Goal: Use online tool/utility: Utilize a website feature to perform a specific function

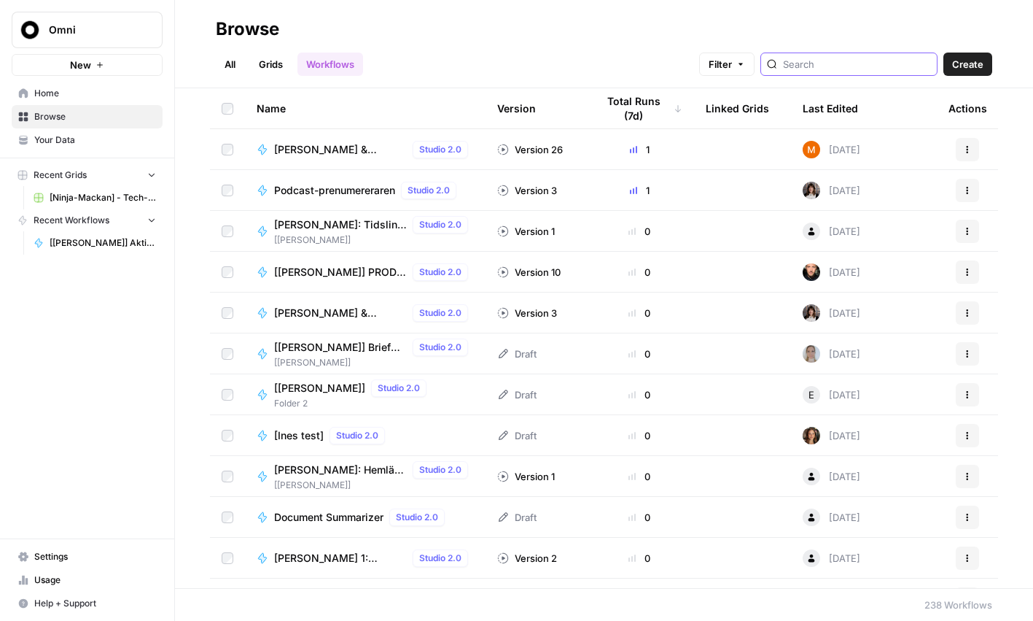
click at [867, 67] on input "search" at bounding box center [857, 64] width 148 height 15
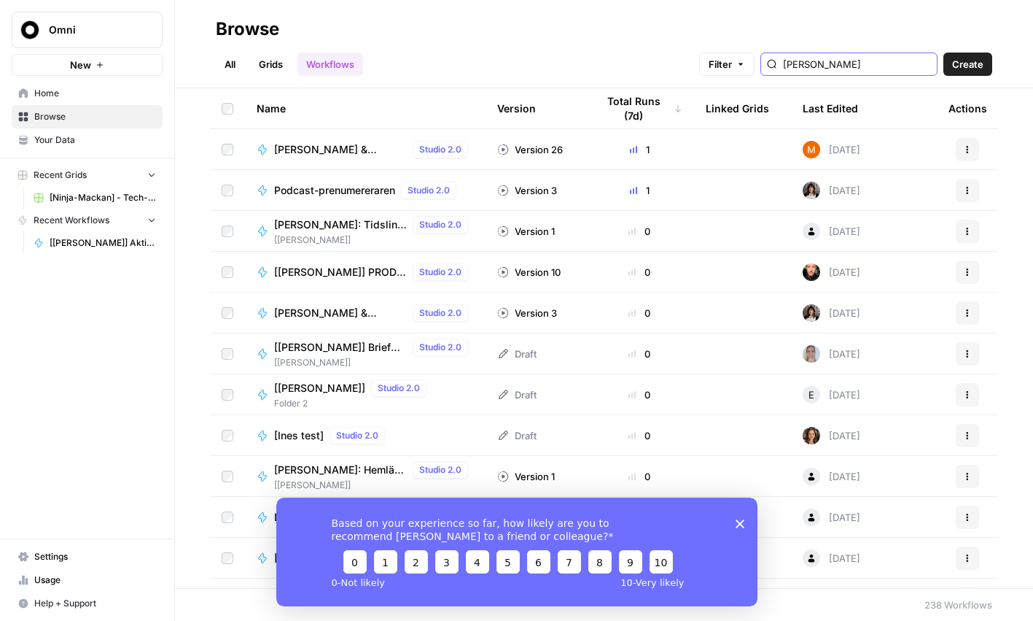
type input "[PERSON_NAME]"
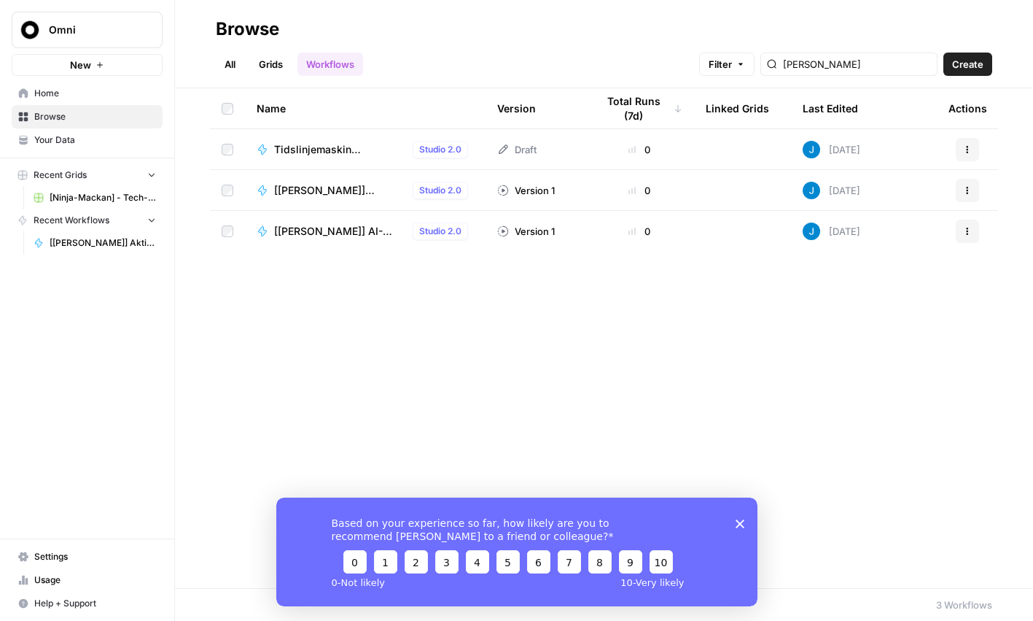
click at [323, 192] on span "[[PERSON_NAME]] Aktieanalyspuffgenerator" at bounding box center [340, 190] width 133 height 15
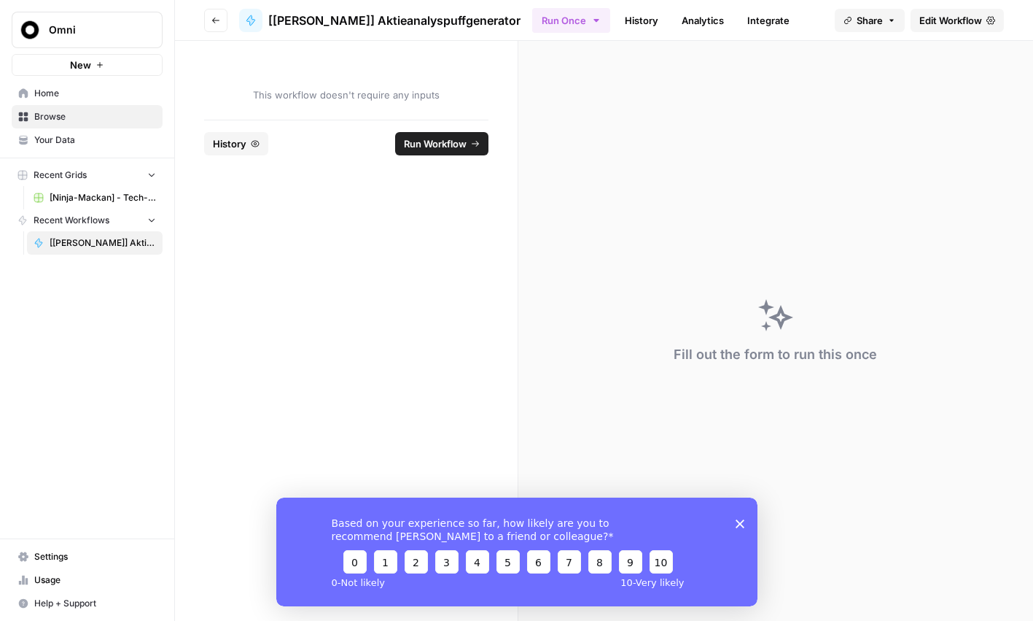
click at [404, 143] on span "Run Workflow" at bounding box center [435, 143] width 63 height 15
click at [741, 524] on polygon "Close survey" at bounding box center [739, 522] width 9 height 9
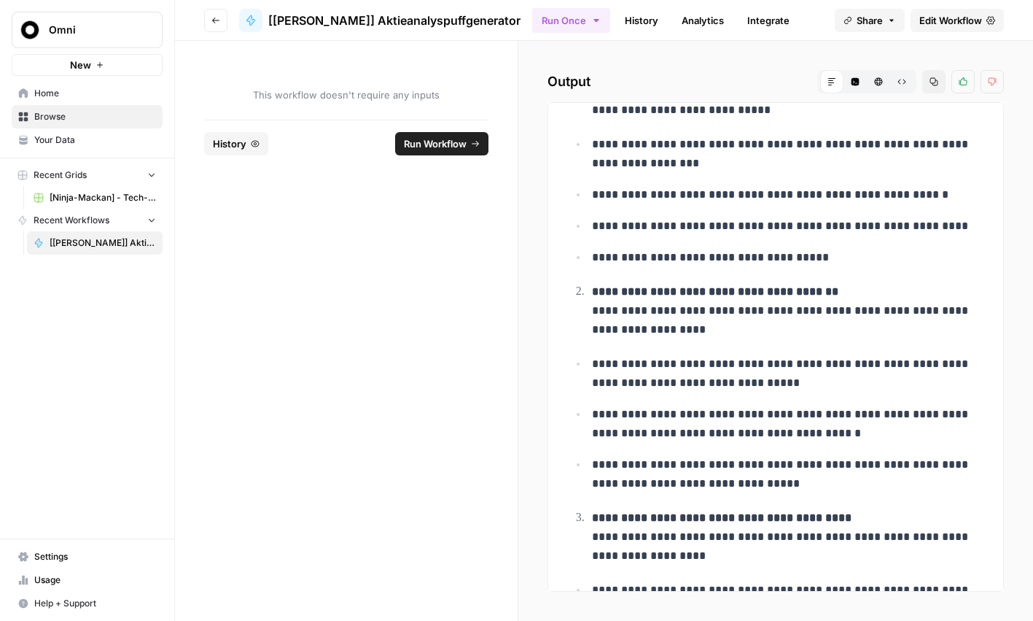
scroll to position [389, 0]
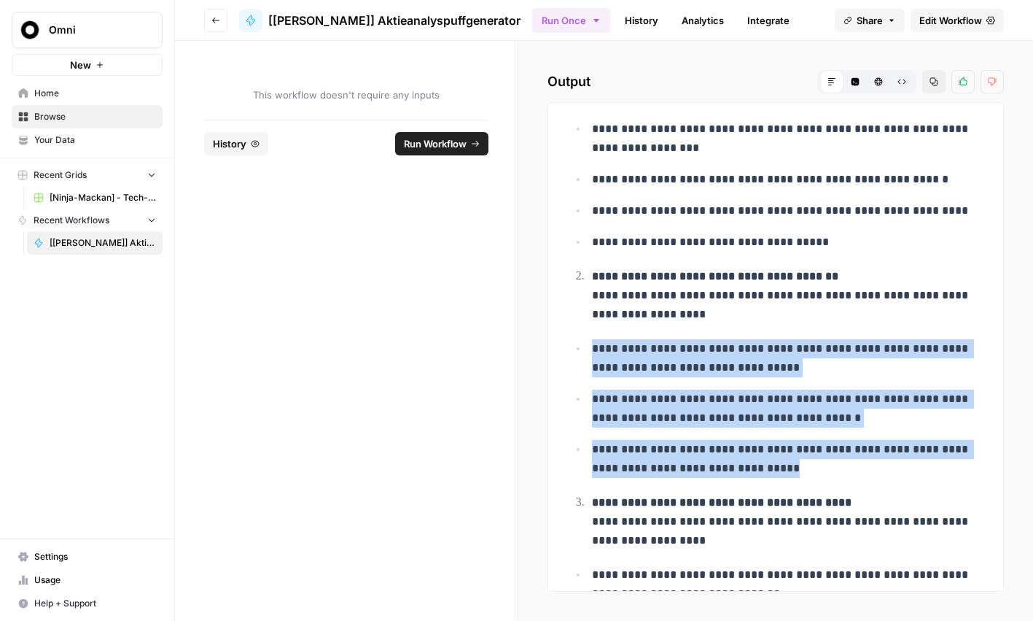
drag, startPoint x: 872, startPoint y: 475, endPoint x: 601, endPoint y: 336, distance: 304.6
click at [601, 336] on div "**********" at bounding box center [776, 202] width 432 height 952
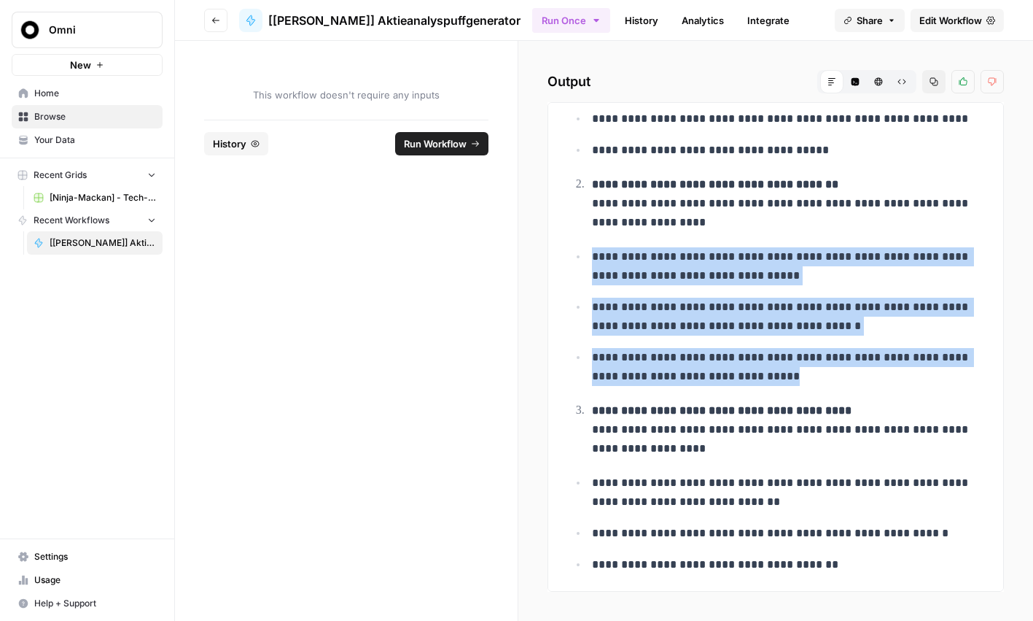
scroll to position [487, 0]
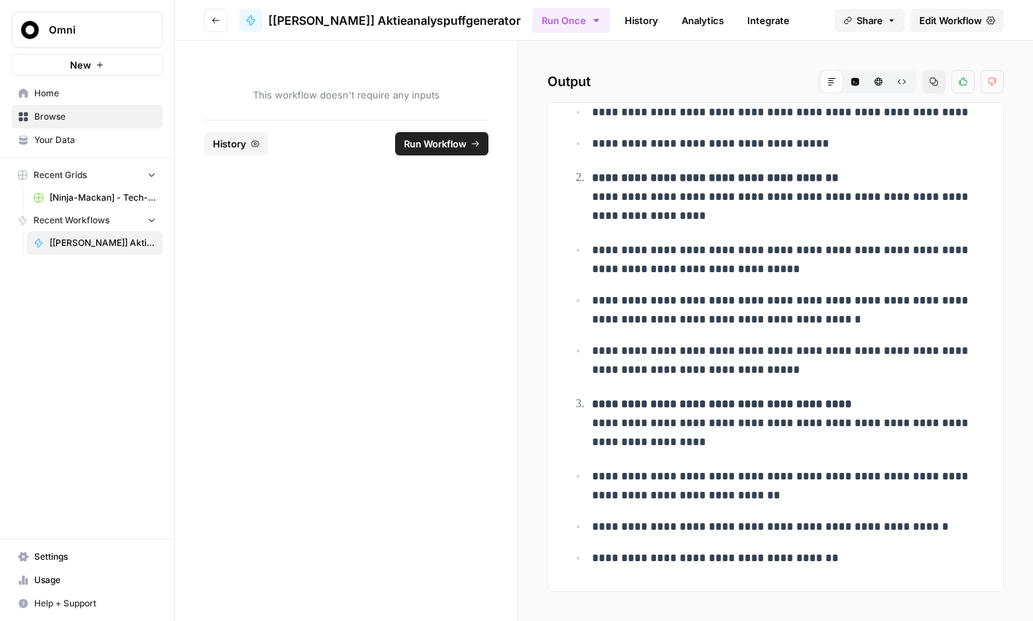
click at [386, 155] on footer "History Run Workflow" at bounding box center [346, 143] width 284 height 47
click at [398, 148] on button "Run Workflow" at bounding box center [441, 143] width 93 height 23
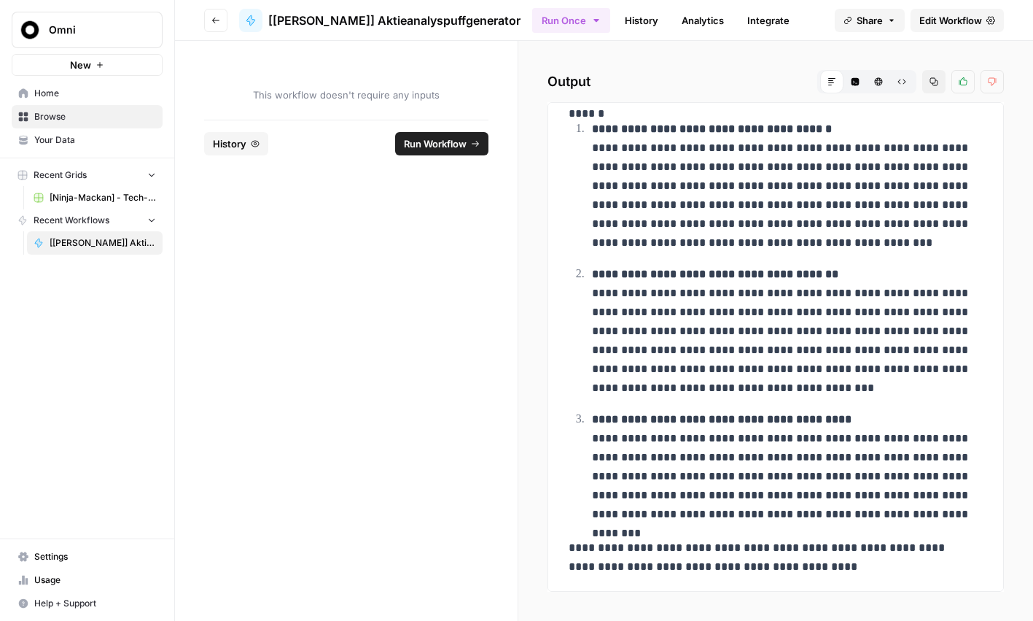
scroll to position [370, 0]
